Goal: Task Accomplishment & Management: Use online tool/utility

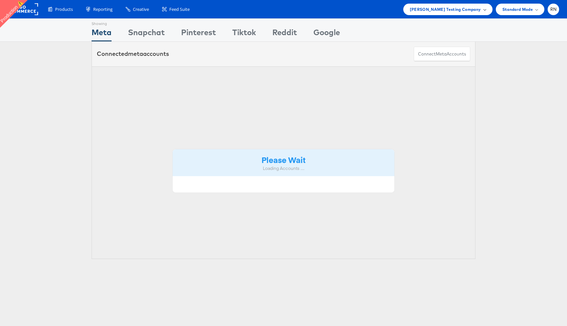
click at [437, 11] on span "Colin Clarke Testing Company" at bounding box center [445, 9] width 71 height 7
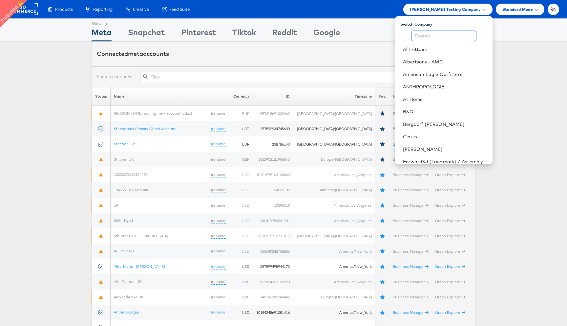
click at [439, 35] on input "text" at bounding box center [443, 36] width 65 height 11
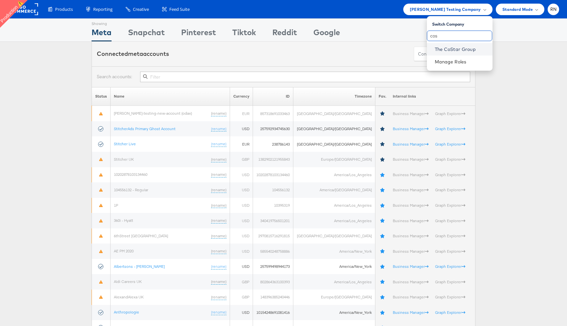
type input "cos"
click at [446, 49] on link "The CoStar Group" at bounding box center [461, 49] width 53 height 7
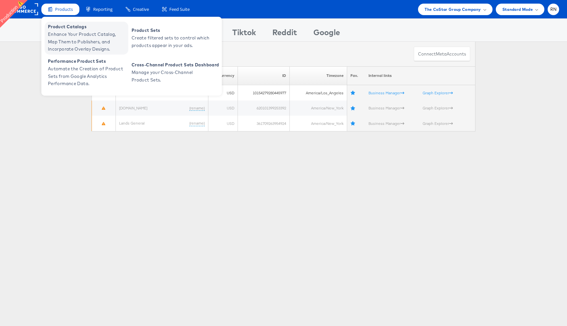
click at [78, 37] on span "Enhance Your Product Catalog, Map Them to Publishers, and Incorporate Overlay D…" at bounding box center [87, 42] width 79 height 22
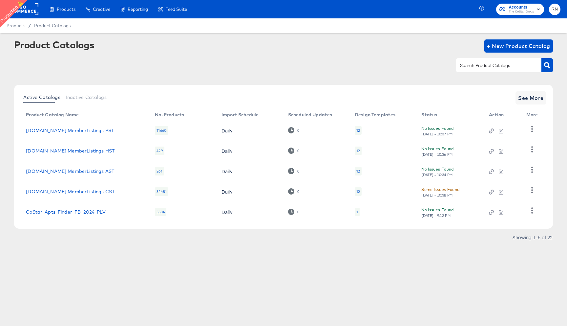
click at [472, 67] on input "text" at bounding box center [494, 66] width 70 height 8
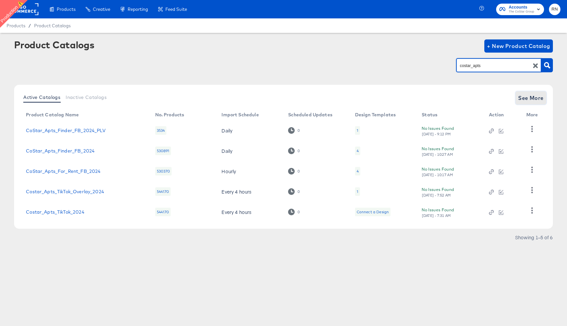
click at [526, 99] on span "See More" at bounding box center [531, 97] width 26 height 9
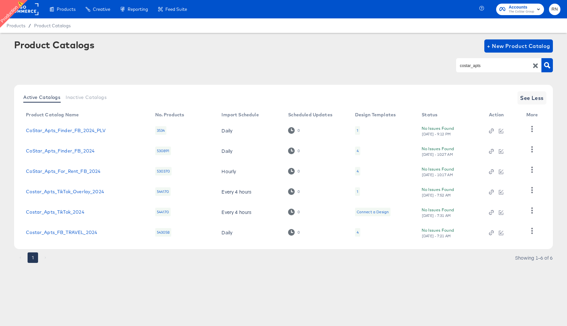
click at [474, 64] on input "costar_apts" at bounding box center [494, 66] width 70 height 8
type input "amplify"
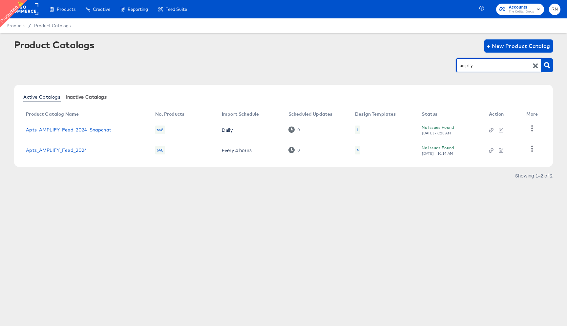
click at [82, 100] on button "Inactive Catalogs" at bounding box center [86, 96] width 46 height 11
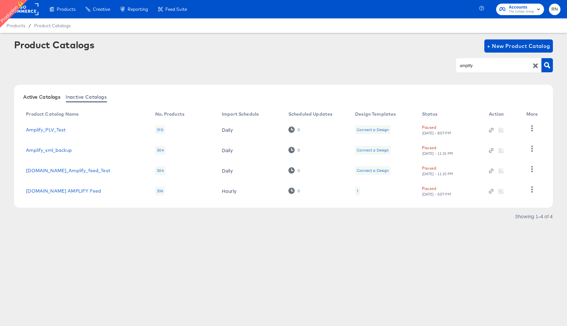
click at [50, 95] on span "Active Catalogs" at bounding box center [41, 96] width 37 height 5
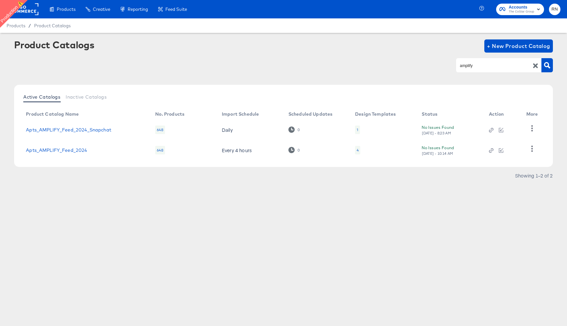
click at [468, 67] on input "amplify" at bounding box center [494, 66] width 70 height 8
click at [62, 151] on link "Apts_AMPLIFY_Feed_2024" at bounding box center [56, 149] width 61 height 5
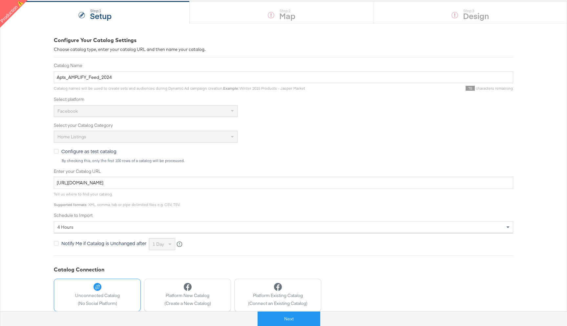
scroll to position [101, 0]
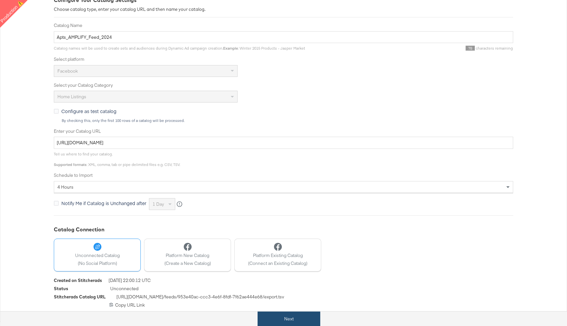
click at [292, 322] on button "Next" at bounding box center [289, 318] width 63 height 15
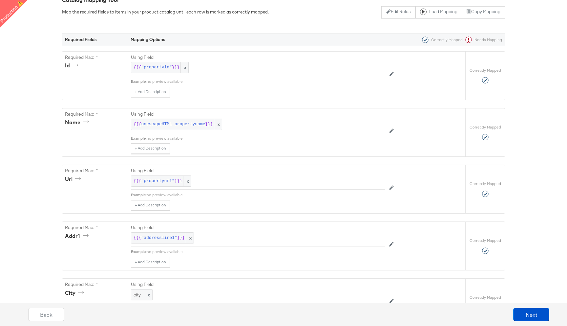
scroll to position [0, 0]
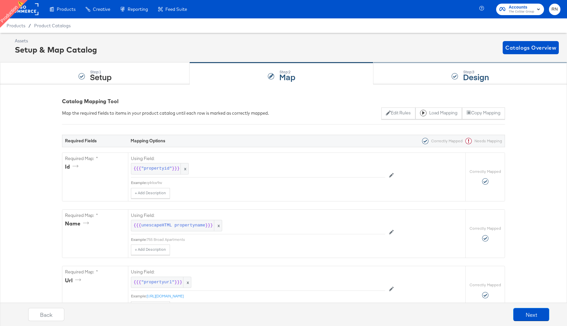
click at [464, 73] on strong "Design" at bounding box center [476, 76] width 26 height 11
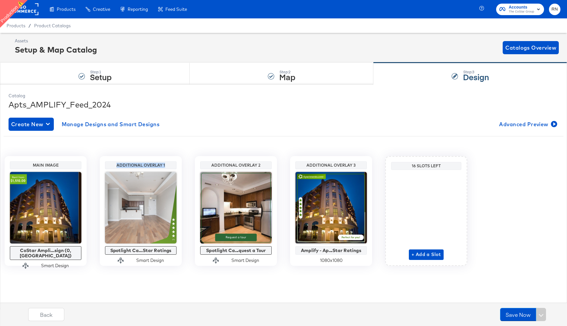
drag, startPoint x: 116, startPoint y: 164, endPoint x: 169, endPoint y: 164, distance: 52.5
click at [169, 164] on div "Additional Overlay 1" at bounding box center [141, 165] width 68 height 5
drag, startPoint x: 211, startPoint y: 164, endPoint x: 269, endPoint y: 164, distance: 58.1
click at [270, 164] on div "Additional Overlay 2" at bounding box center [236, 165] width 68 height 5
